Goal: Task Accomplishment & Management: Use online tool/utility

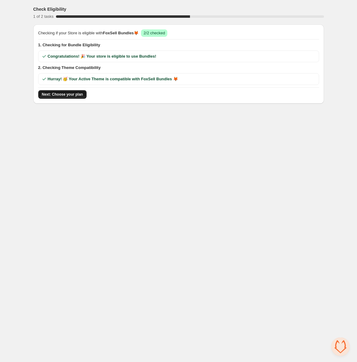
click at [68, 93] on span "Next: Choose your plan" at bounding box center [62, 94] width 41 height 5
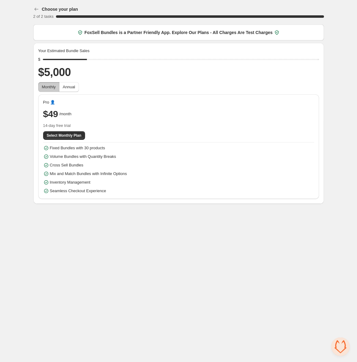
click at [164, 33] on span "FoxSell Bundles is a Partner Friendly App. Explore Our Plans - All Charges Are …" at bounding box center [178, 32] width 188 height 6
click at [246, 34] on span "FoxSell Bundles is a Partner Friendly App. Explore Our Plans - All Charges Are …" at bounding box center [178, 32] width 188 height 6
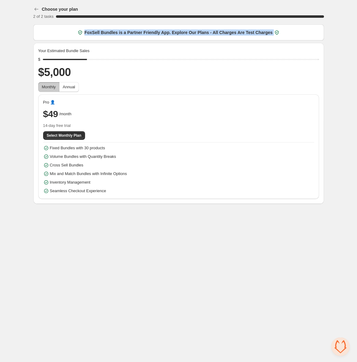
click at [238, 36] on div "FoxSell Bundles is a Partner Friendly App. Explore Our Plans - All Charges Are …" at bounding box center [178, 32] width 291 height 16
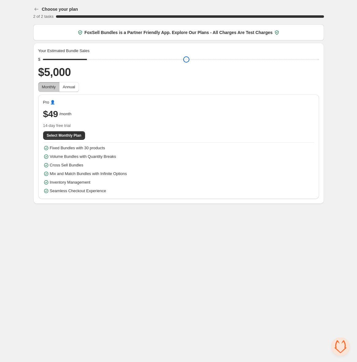
click at [88, 60] on input "range" at bounding box center [181, 59] width 276 height 9
click at [80, 127] on span "14-day free trial" at bounding box center [178, 125] width 271 height 6
click at [77, 133] on span "Select Monthly Plan" at bounding box center [64, 135] width 35 height 5
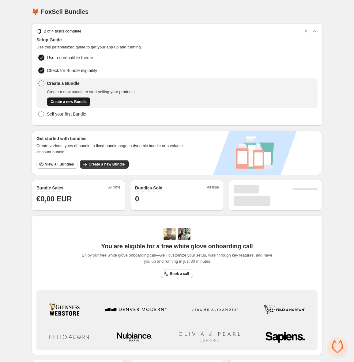
click at [86, 99] on span "Create a new Bundle" at bounding box center [69, 101] width 36 height 5
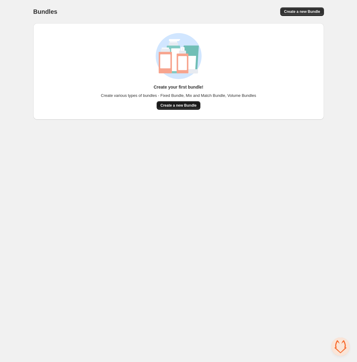
click at [175, 103] on button "Create a new Bundle" at bounding box center [178, 105] width 43 height 9
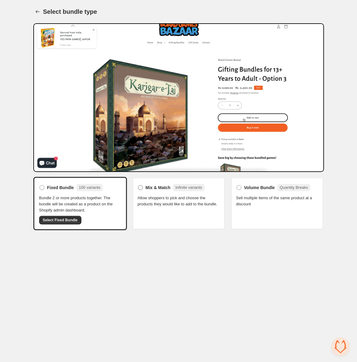
click at [139, 183] on label "Mix & Match Infinite variants" at bounding box center [171, 187] width 67 height 10
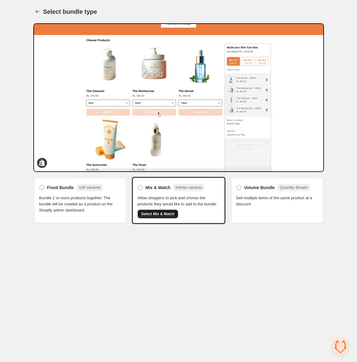
click at [145, 216] on span "Select Mix & Match" at bounding box center [157, 213] width 33 height 5
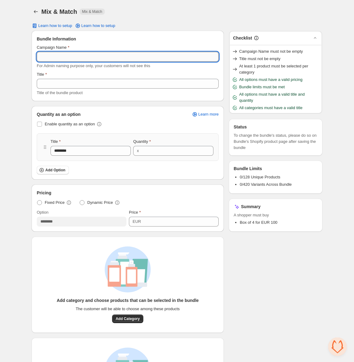
click at [129, 58] on input "Campaign Name" at bounding box center [128, 57] width 182 height 10
type input "**********"
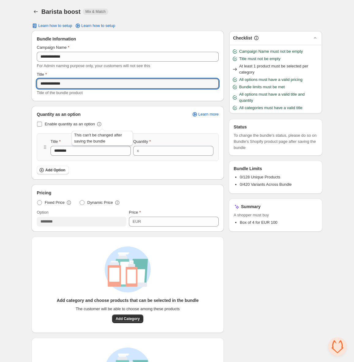
type input "**********"
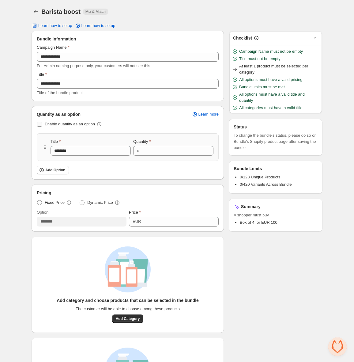
click at [69, 124] on span "Enable quantity as an option" at bounding box center [70, 124] width 50 height 5
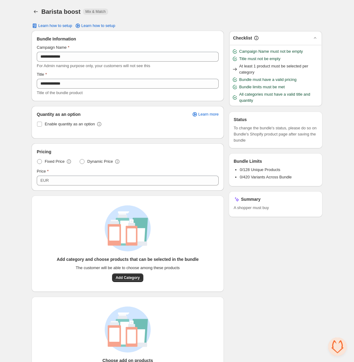
scroll to position [36, 0]
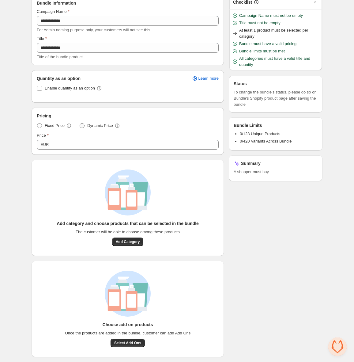
click at [88, 123] on label "Dynamic Price" at bounding box center [99, 125] width 41 height 9
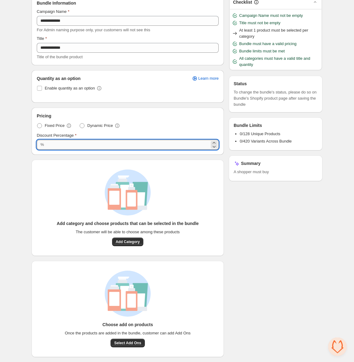
click at [76, 142] on input "***" at bounding box center [127, 145] width 163 height 10
type input "*"
click at [294, 223] on div "Checklist Campaign Name must not be empty Title must not be empty At least 1 pr…" at bounding box center [276, 176] width 94 height 362
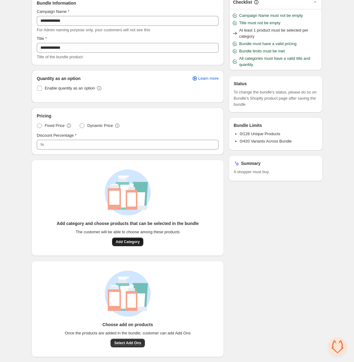
click at [127, 244] on button "Add Category" at bounding box center [128, 241] width 32 height 9
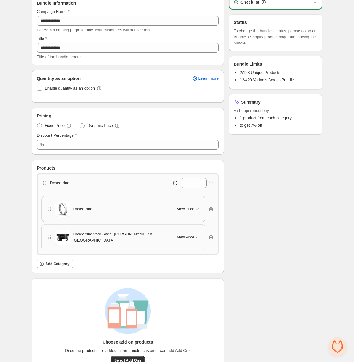
scroll to position [52, 0]
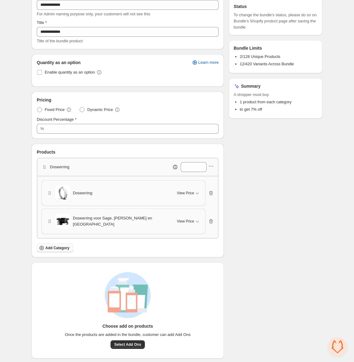
click at [58, 247] on span "Add Category" at bounding box center [57, 247] width 24 height 5
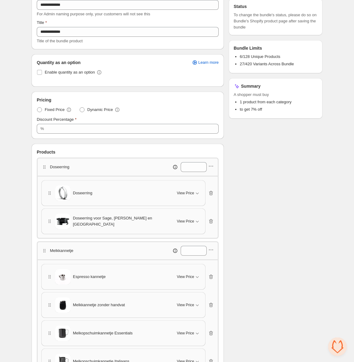
scroll to position [190, 0]
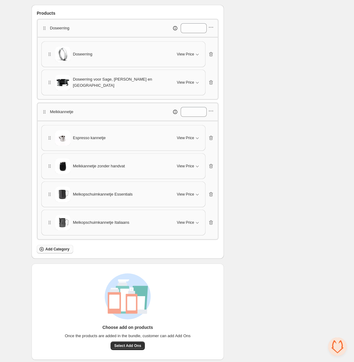
click at [66, 247] on span "Add Category" at bounding box center [57, 248] width 24 height 5
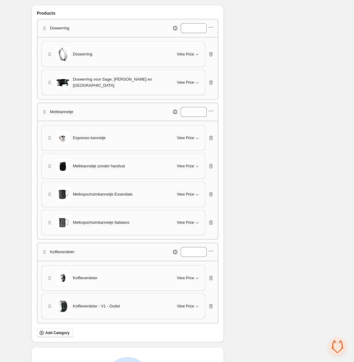
scroll to position [272, 0]
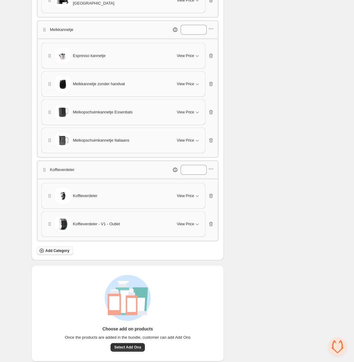
click at [58, 248] on span "Add Category" at bounding box center [57, 250] width 24 height 5
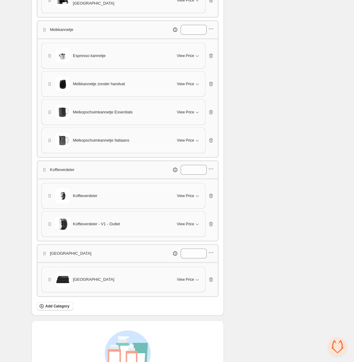
click at [260, 301] on div "Checklist Status To change the bundle's status, please do so on Bundle's Shopif…" at bounding box center [276, 87] width 94 height 658
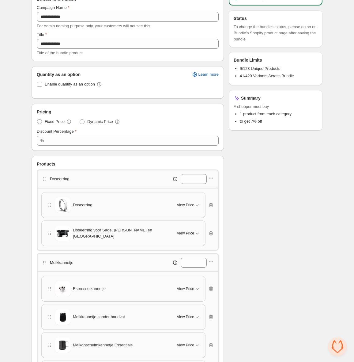
scroll to position [0, 0]
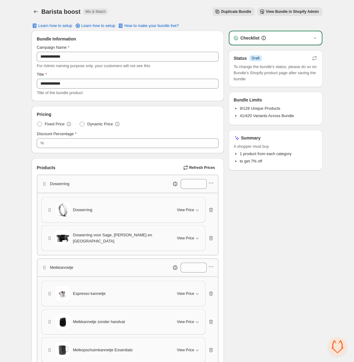
click at [282, 254] on div "Checklist Status Info Draft To change the bundle's status, please do so on Bund…" at bounding box center [276, 342] width 94 height 623
click at [243, 58] on h3 "Status" at bounding box center [240, 58] width 13 height 6
click at [295, 13] on span "View Bundle in Shopify Admin" at bounding box center [292, 11] width 53 height 5
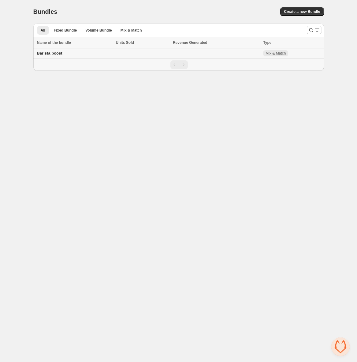
click at [60, 52] on span "Barista boost" at bounding box center [49, 53] width 25 height 5
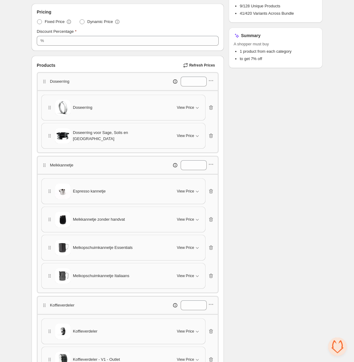
scroll to position [134, 0]
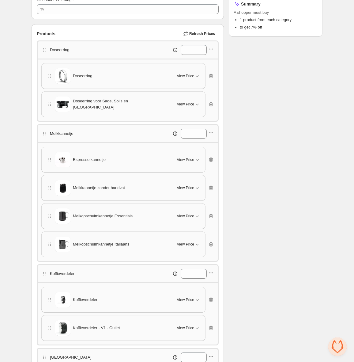
click at [182, 74] on span "View Price" at bounding box center [185, 75] width 17 height 5
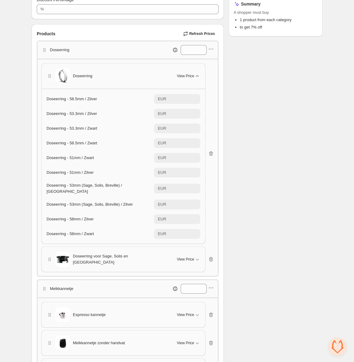
click at [182, 74] on span "View Price" at bounding box center [185, 75] width 17 height 5
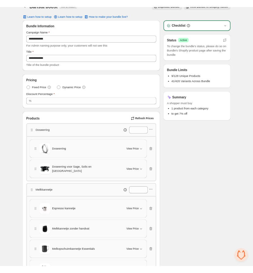
scroll to position [0, 0]
